Goal: Task Accomplishment & Management: Manage account settings

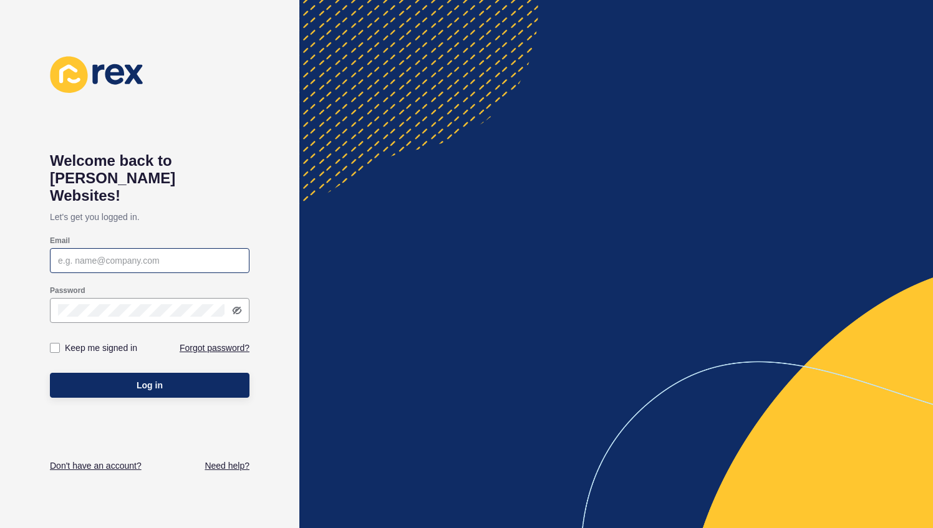
click at [168, 248] on div at bounding box center [150, 260] width 200 height 25
type input "[PERSON_NAME][EMAIL_ADDRESS][DOMAIN_NAME]"
click at [59, 343] on label at bounding box center [55, 348] width 10 height 10
click at [59, 344] on input "Keep me signed in" at bounding box center [56, 348] width 8 height 8
checkbox input "true"
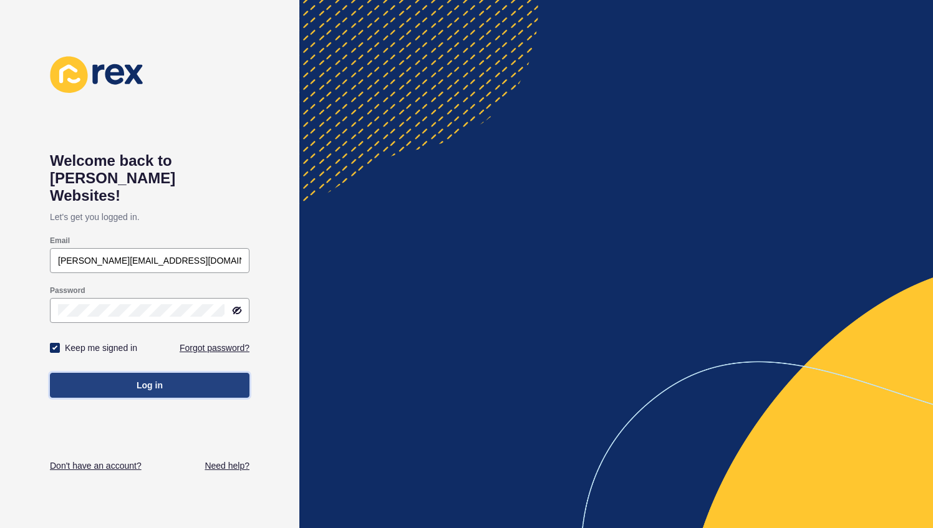
click at [112, 373] on button "Log in" at bounding box center [150, 385] width 200 height 25
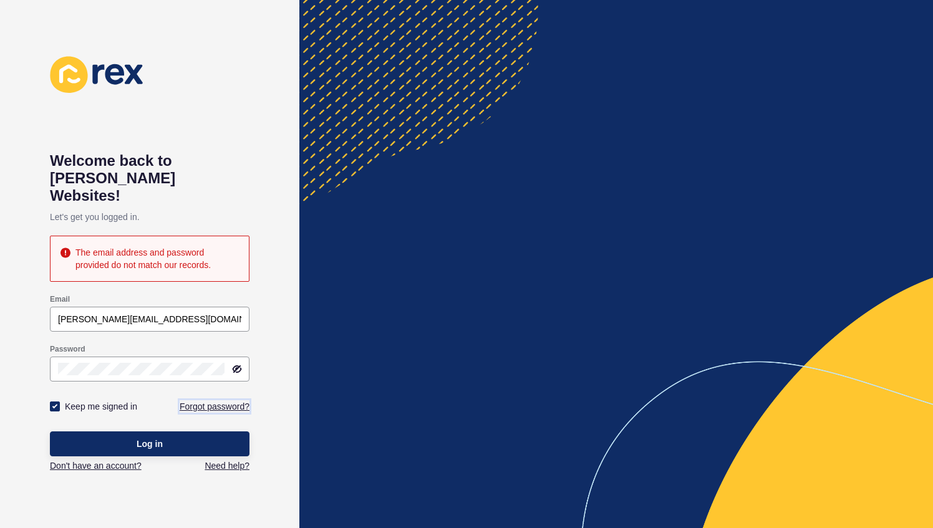
click at [220, 400] on link "Forgot password?" at bounding box center [215, 406] width 70 height 12
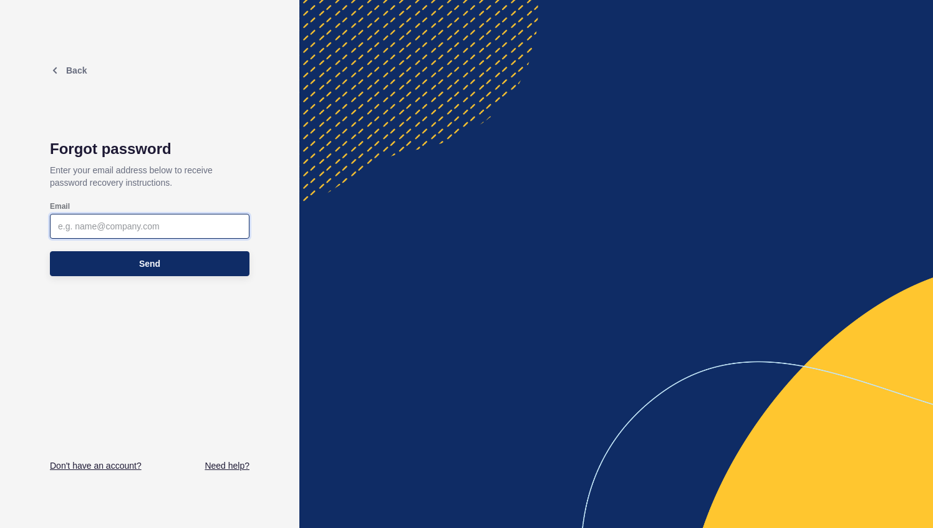
click at [153, 226] on input "Email" at bounding box center [149, 226] width 183 height 12
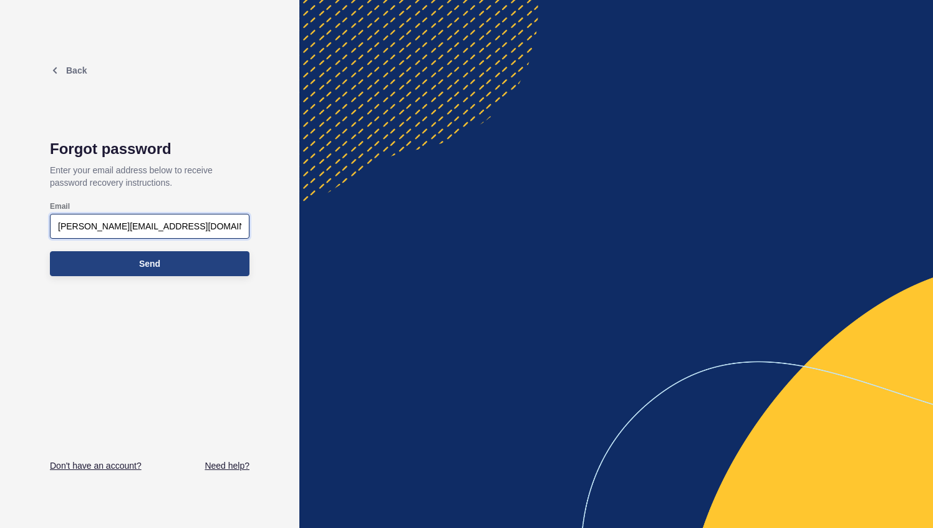
type input "[PERSON_NAME][EMAIL_ADDRESS][DOMAIN_NAME]"
click at [141, 262] on span "Send" at bounding box center [149, 264] width 21 height 12
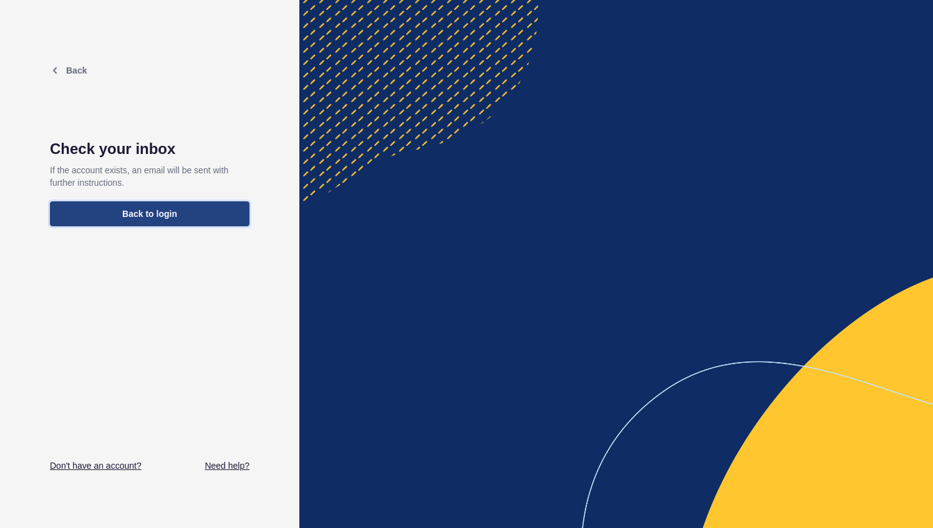
click at [170, 215] on span "Back to login" at bounding box center [149, 214] width 55 height 12
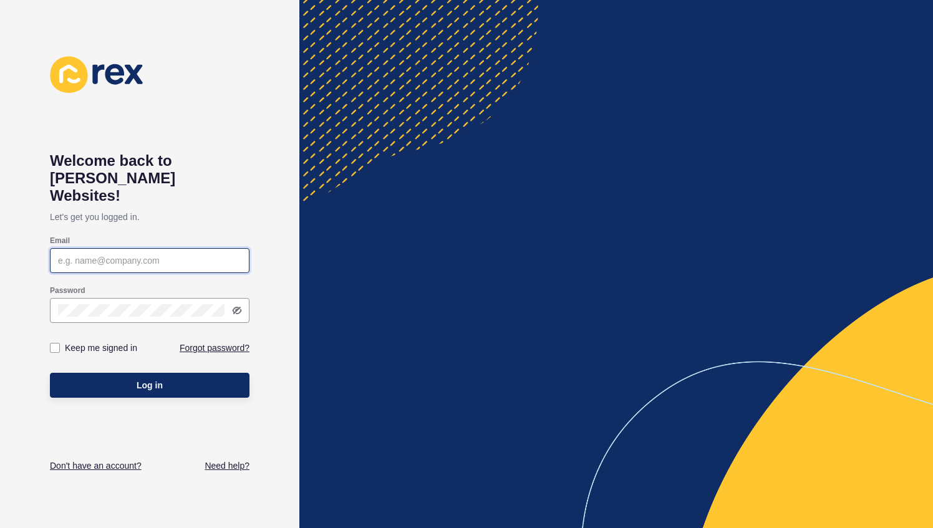
click at [185, 254] on input "Email" at bounding box center [149, 260] width 183 height 12
type input "m"
type input "[PERSON_NAME][EMAIL_ADDRESS][DOMAIN_NAME]"
click at [56, 343] on label at bounding box center [55, 348] width 10 height 10
click at [56, 344] on input "Keep me signed in" at bounding box center [56, 348] width 8 height 8
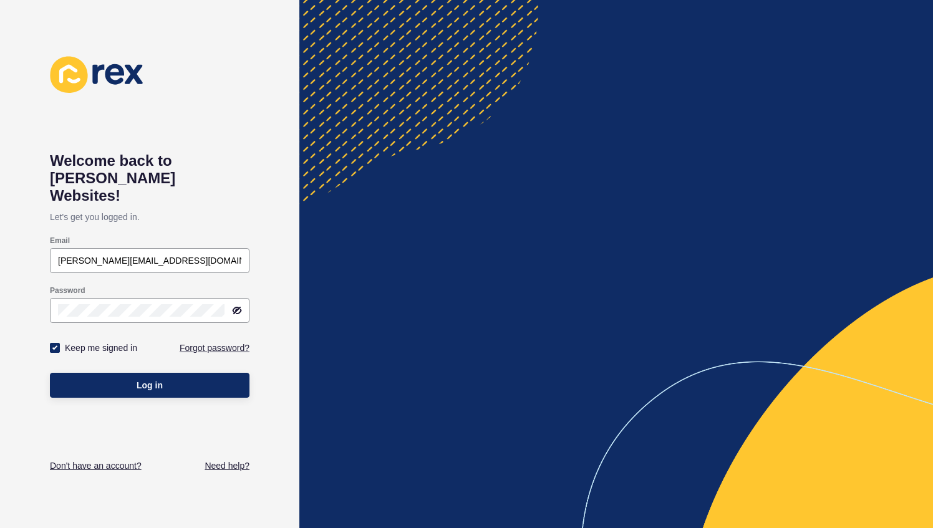
checkbox input "true"
click at [107, 373] on button "Log in" at bounding box center [150, 385] width 200 height 25
